Goal: Obtain resource: Download file/media

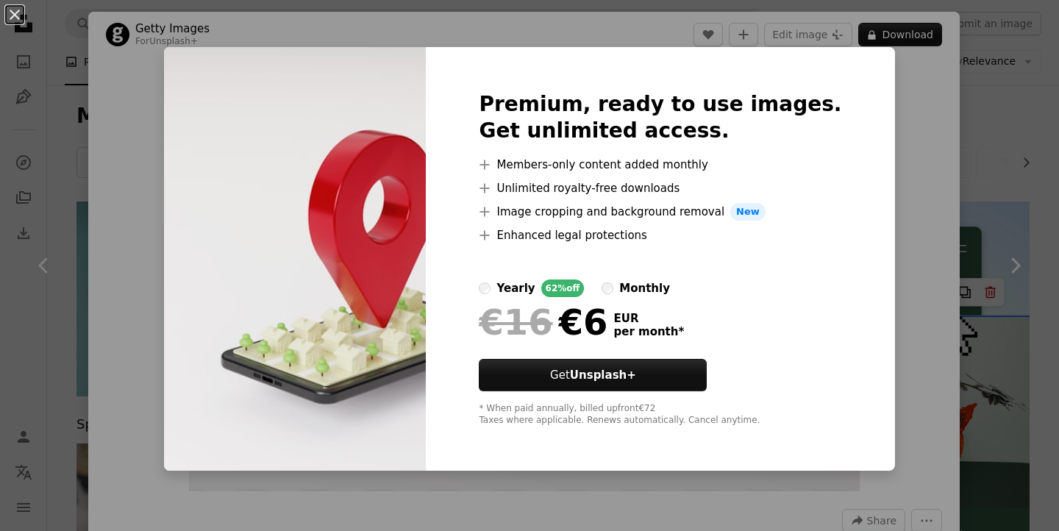
scroll to position [537, 0]
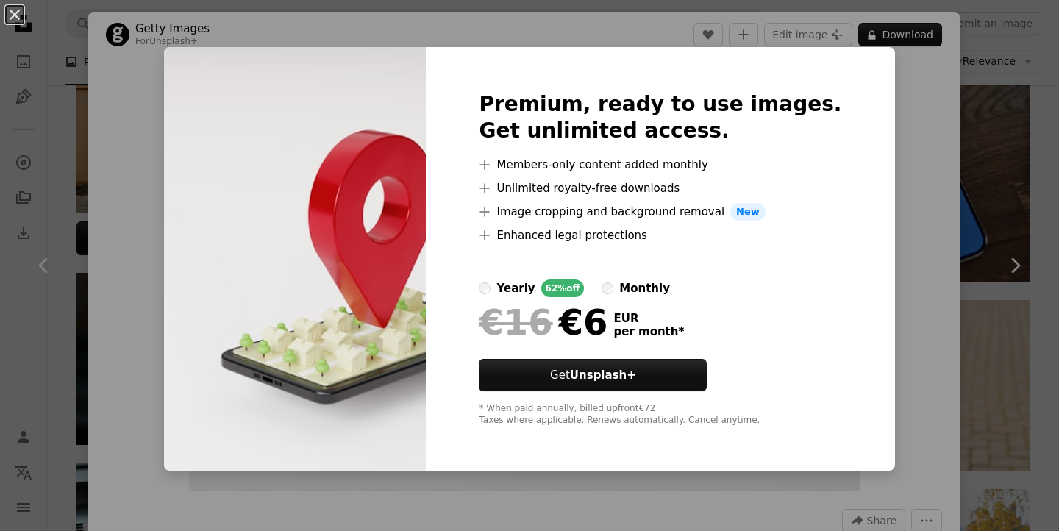
click at [877, 113] on div "An X shape Premium, ready to use images. Get unlimited access. A plus sign Memb…" at bounding box center [529, 265] width 1059 height 531
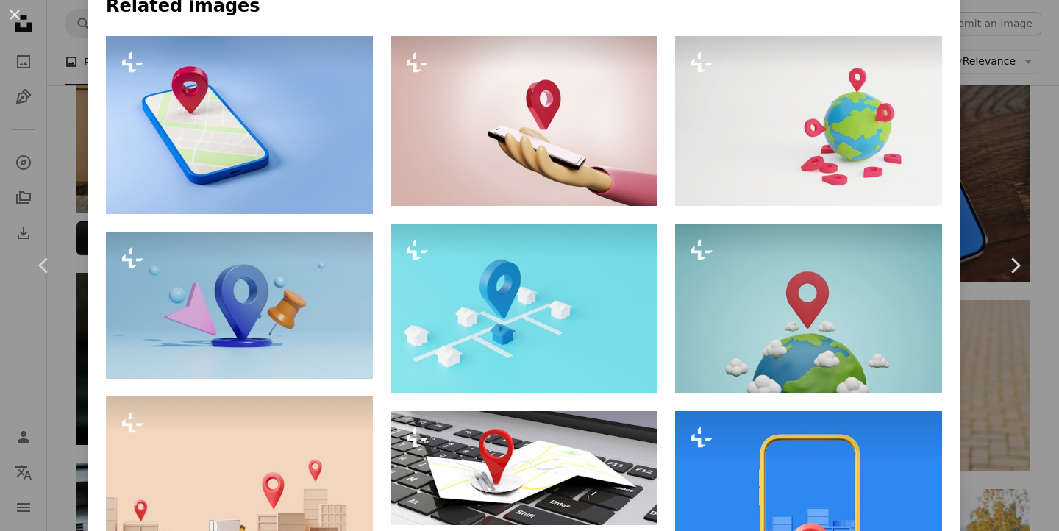
scroll to position [624, 0]
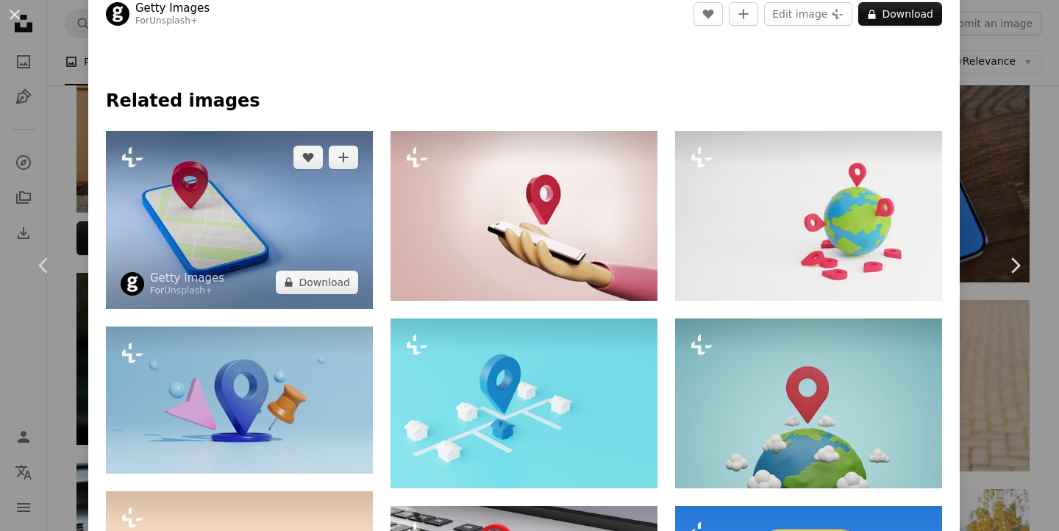
click at [267, 215] on img at bounding box center [239, 220] width 267 height 178
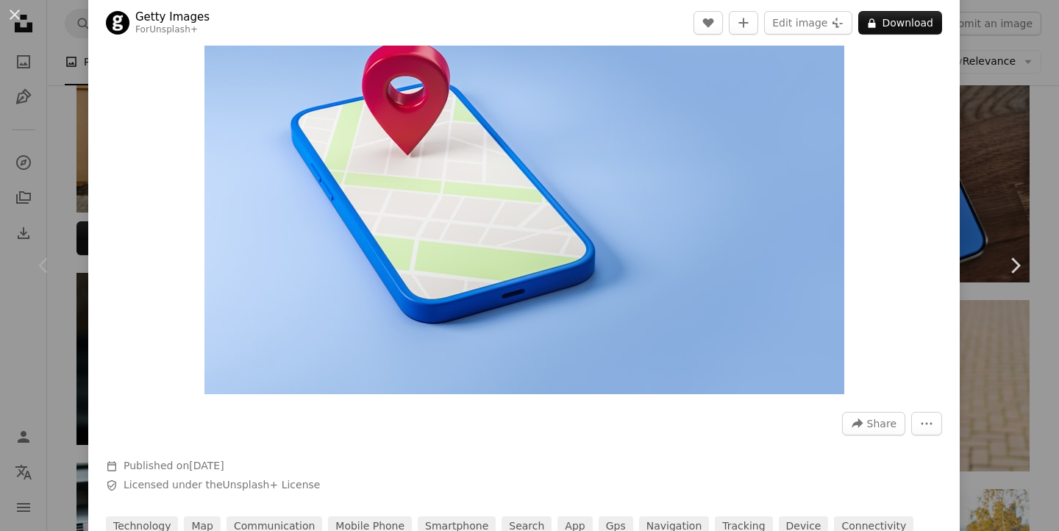
scroll to position [68, 0]
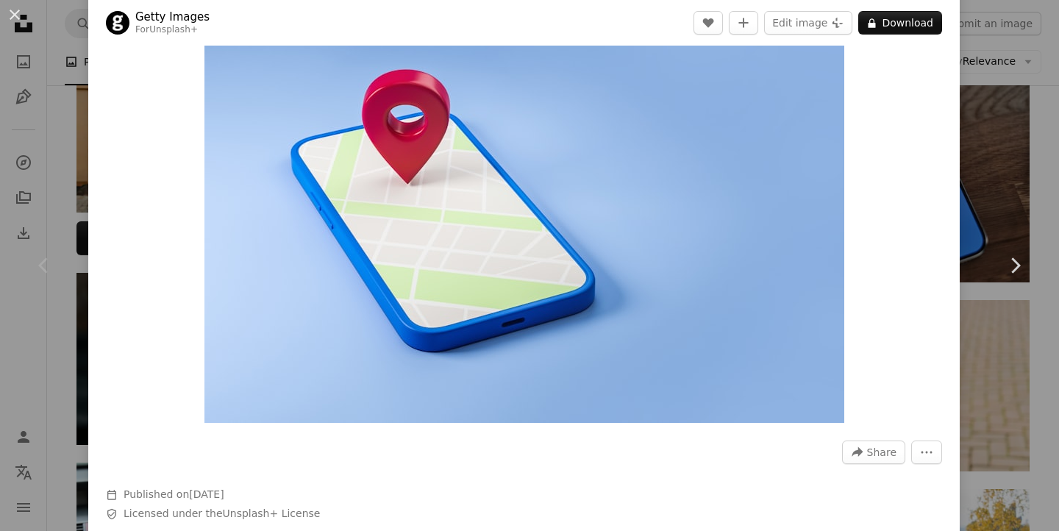
click at [1014, 138] on div "An X shape Chevron left Chevron right Getty Images For Unsplash+ A heart A plus…" at bounding box center [529, 265] width 1059 height 531
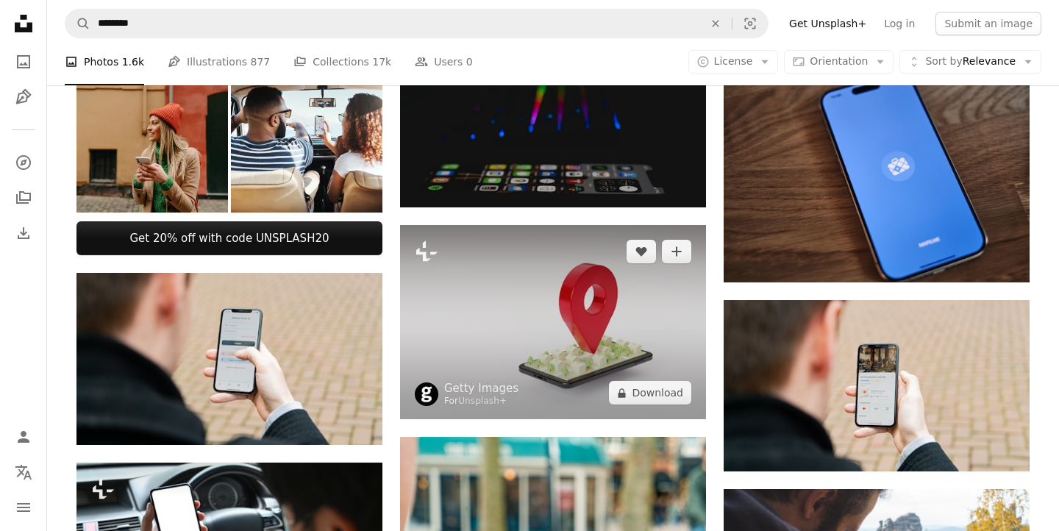
click at [536, 315] on img at bounding box center [553, 322] width 306 height 195
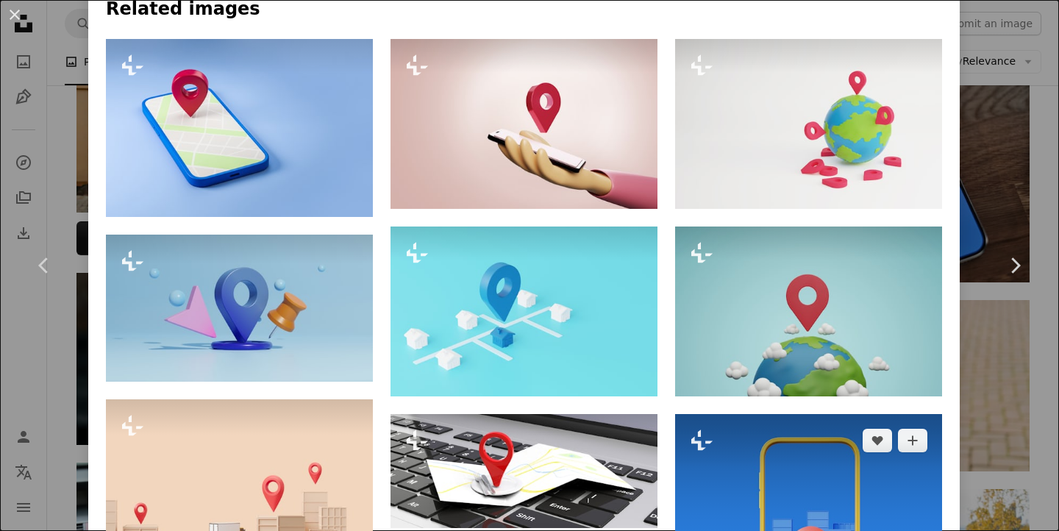
scroll to position [641, 0]
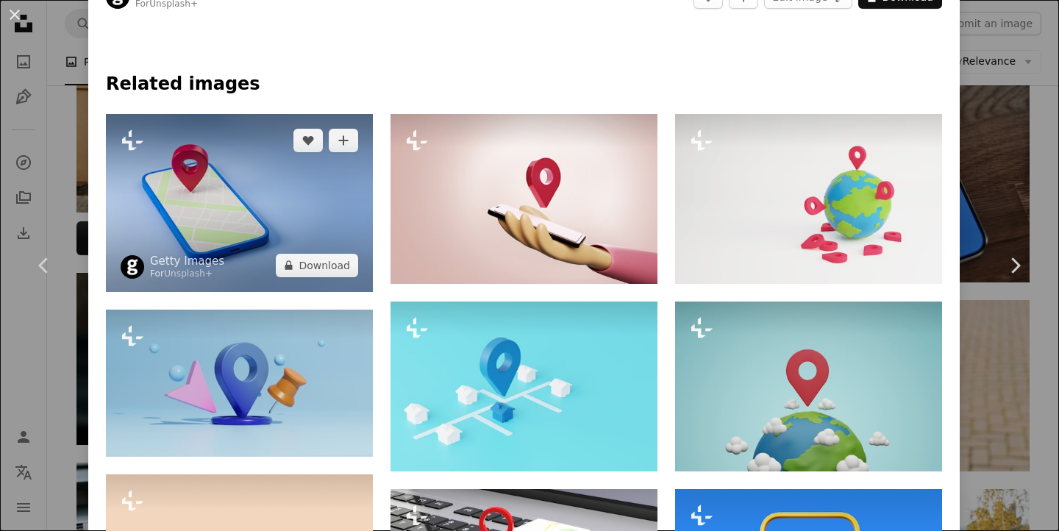
click at [286, 202] on img at bounding box center [239, 203] width 267 height 178
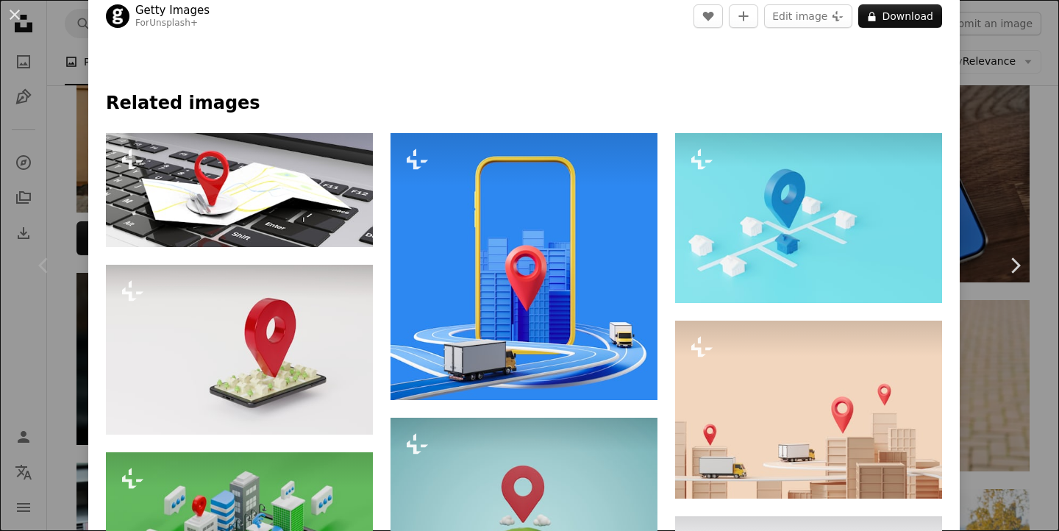
scroll to position [635, 0]
